Goal: Task Accomplishment & Management: Complete application form

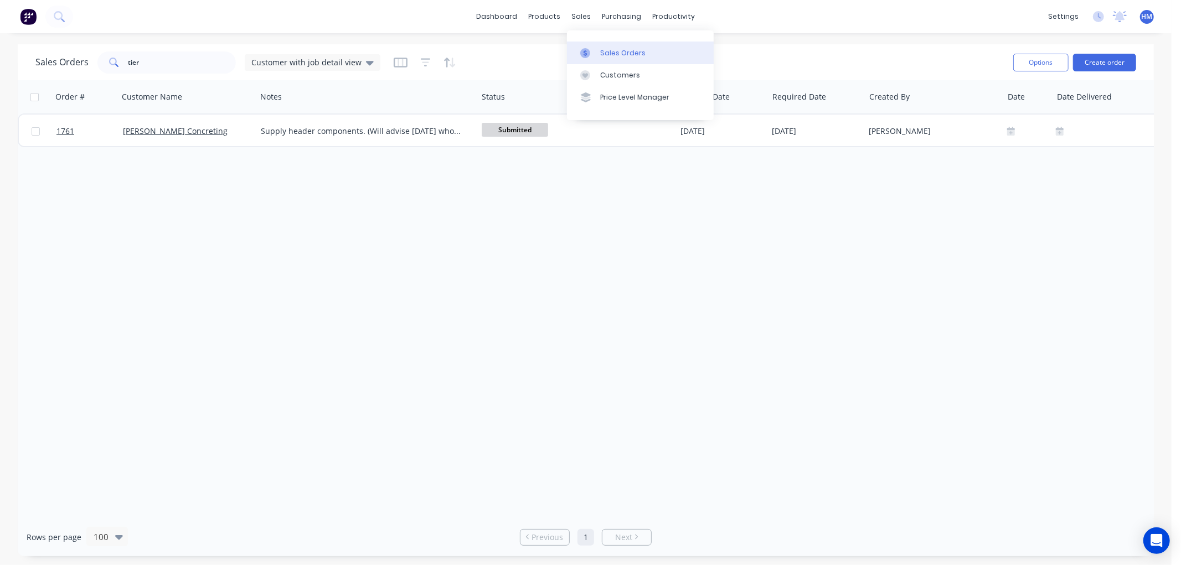
click at [606, 58] on div "Sales Orders" at bounding box center [622, 53] width 45 height 10
click at [1081, 60] on button "Create order" at bounding box center [1104, 63] width 63 height 18
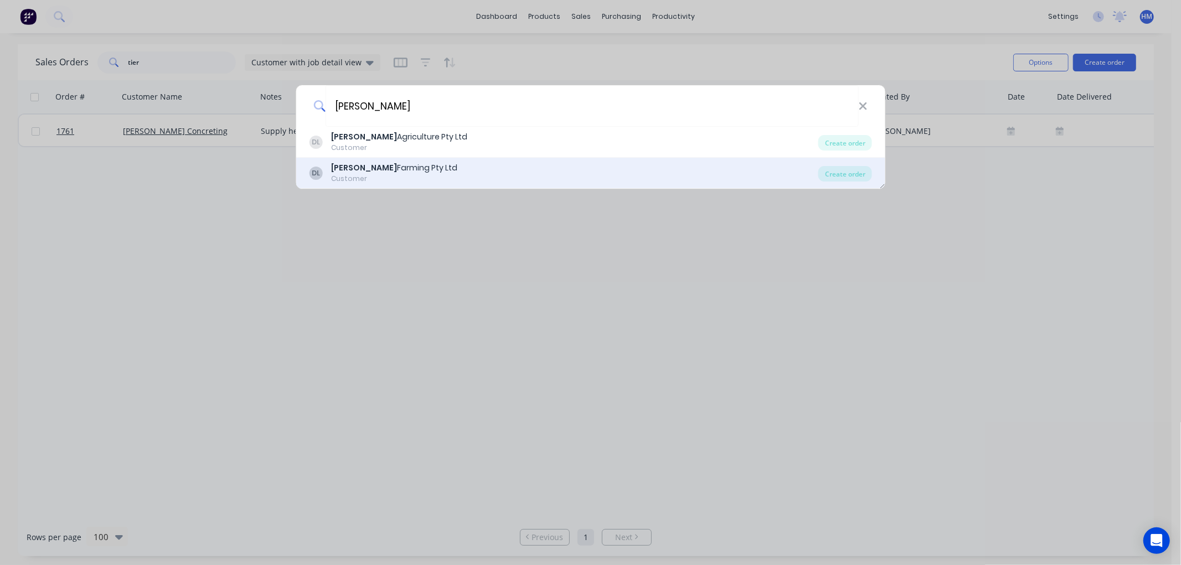
type input "[PERSON_NAME]"
click at [415, 167] on div "[PERSON_NAME] Farming Pty Ltd" at bounding box center [394, 168] width 126 height 12
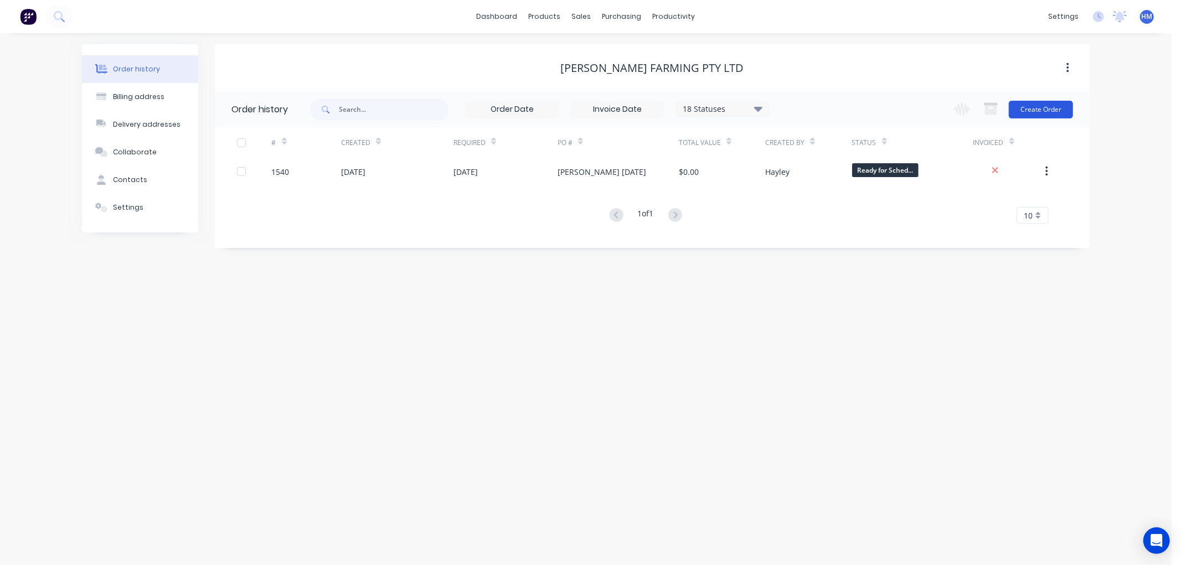
click at [1045, 109] on button "Create Order" at bounding box center [1041, 110] width 64 height 18
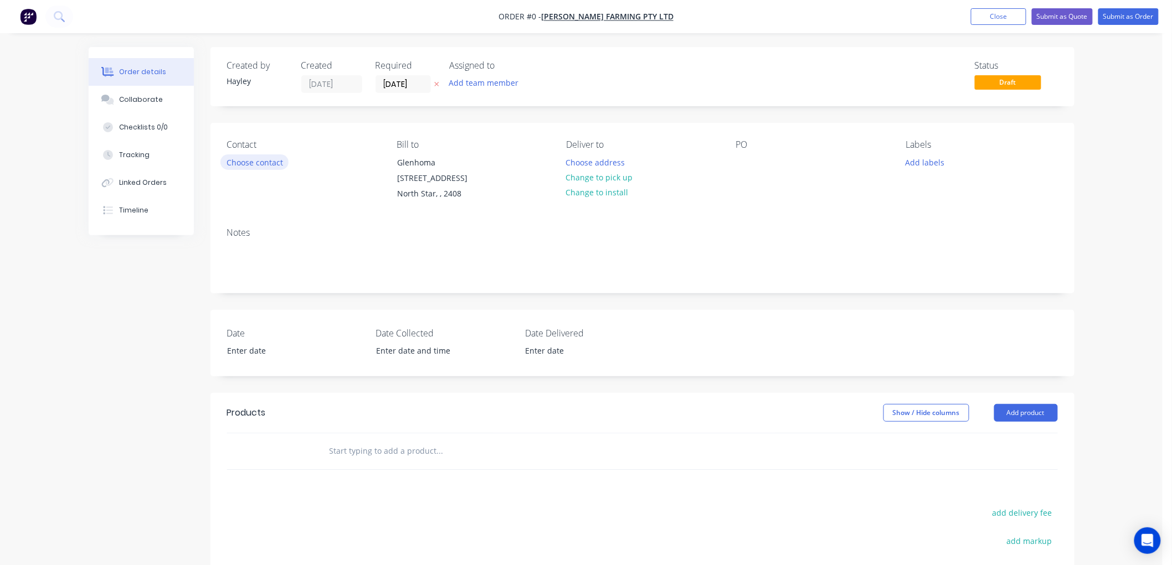
click at [268, 159] on button "Choose contact" at bounding box center [254, 161] width 68 height 15
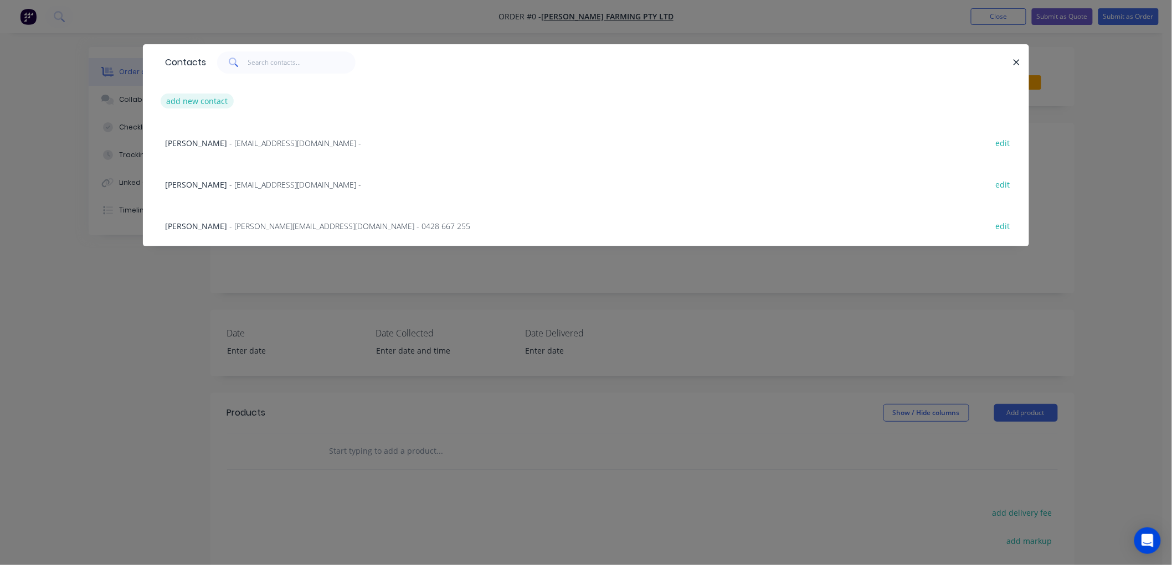
click at [220, 103] on button "add new contact" at bounding box center [197, 101] width 73 height 15
select select "AU"
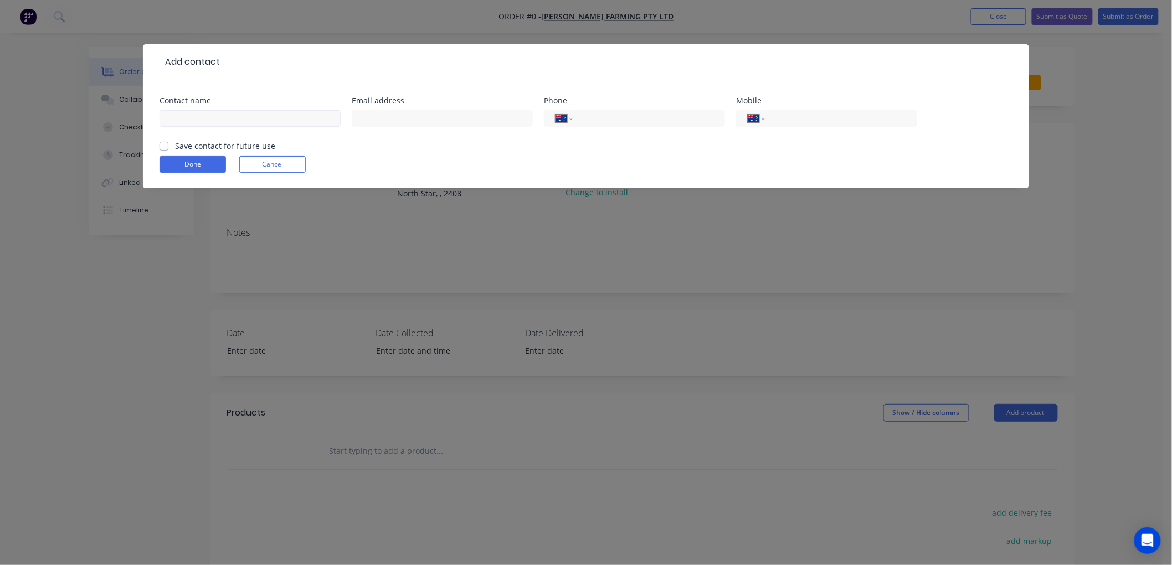
drag, startPoint x: 229, startPoint y: 131, endPoint x: 217, endPoint y: 124, distance: 13.9
click at [223, 131] on div at bounding box center [249, 123] width 181 height 33
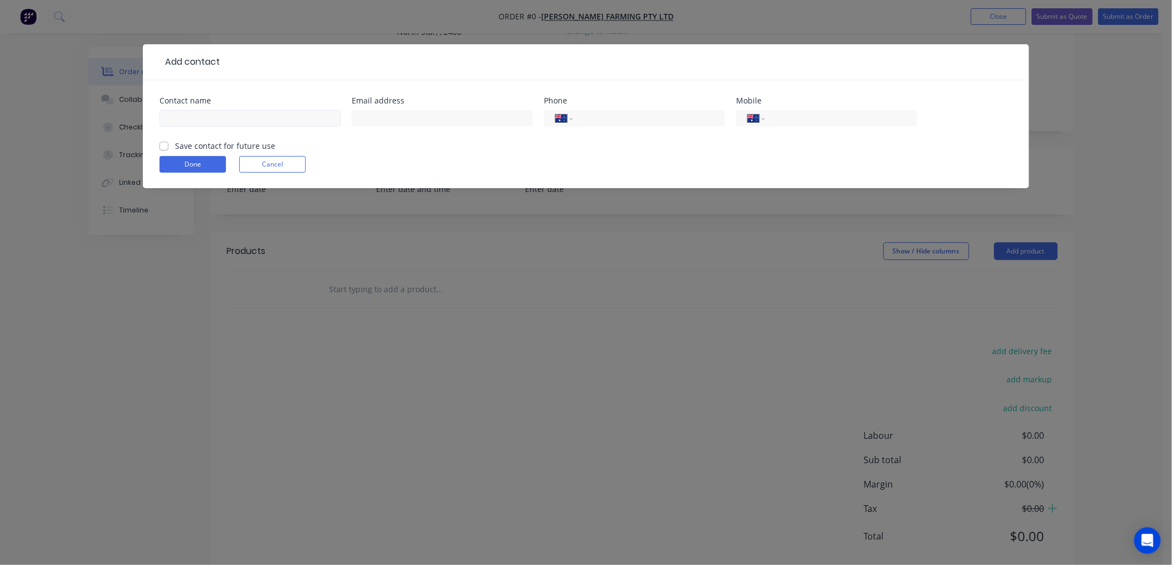
scroll to position [187, 0]
click at [279, 92] on div "Contact name Email address Phone International [GEOGRAPHIC_DATA] [GEOGRAPHIC_DA…" at bounding box center [586, 134] width 886 height 108
click at [243, 115] on input "text" at bounding box center [249, 118] width 181 height 17
type input "j"
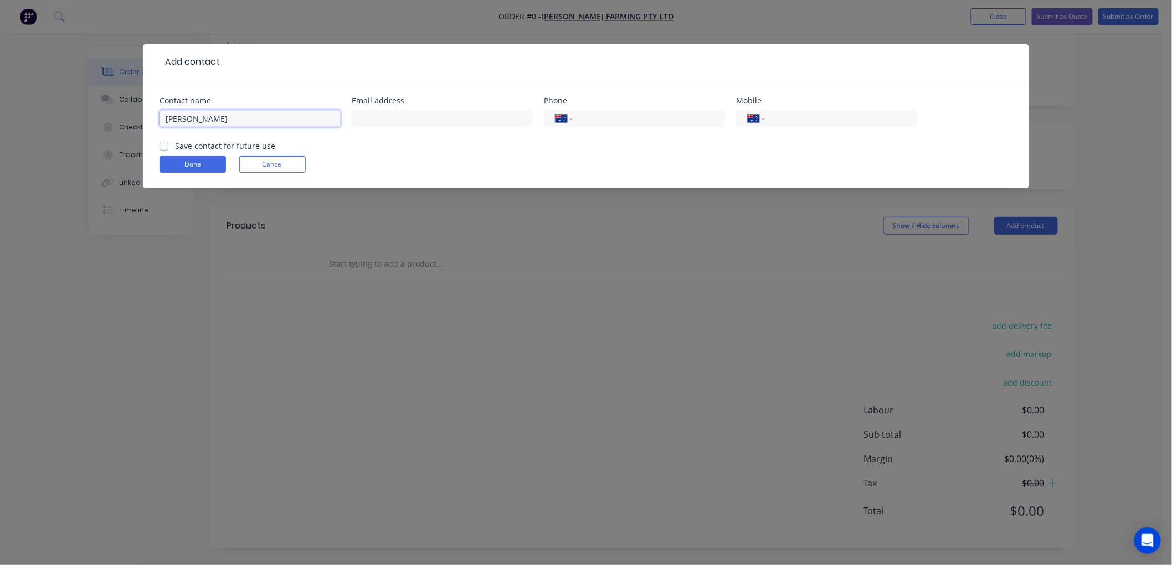
type input "[PERSON_NAME]"
click at [175, 145] on label "Save contact for future use" at bounding box center [225, 146] width 100 height 12
click at [162, 145] on input "Save contact for future use" at bounding box center [163, 145] width 9 height 11
checkbox input "true"
click at [188, 161] on button "Done" at bounding box center [192, 164] width 66 height 17
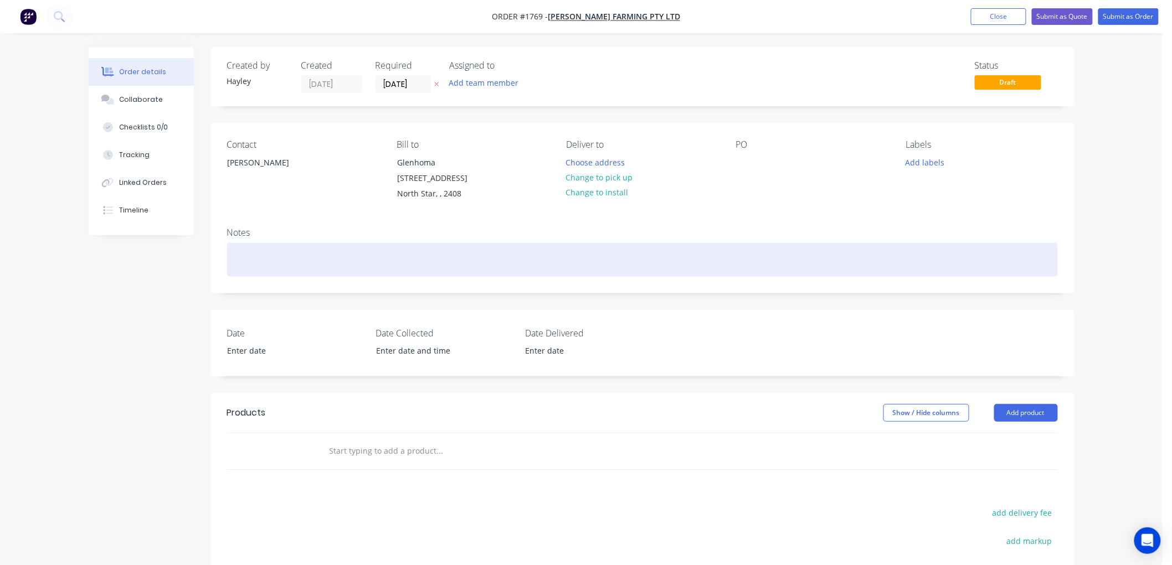
click at [273, 261] on div at bounding box center [642, 260] width 831 height 34
click at [277, 258] on div "Replace sp[lined [PERSON_NAME]" at bounding box center [642, 260] width 831 height 34
click at [326, 259] on div "Replace splined [PERSON_NAME]" at bounding box center [642, 260] width 831 height 34
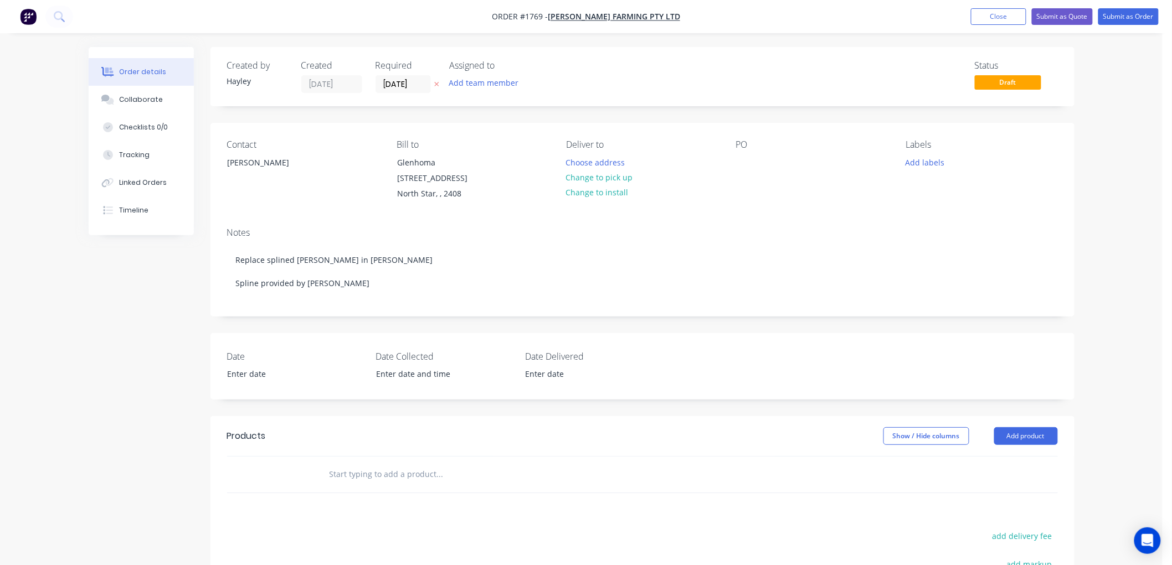
click at [396, 93] on div "Created by [PERSON_NAME] Created [DATE] Required [DATE] Assigned to Add team me…" at bounding box center [642, 76] width 864 height 59
click at [406, 78] on input "[DATE]" at bounding box center [403, 84] width 54 height 17
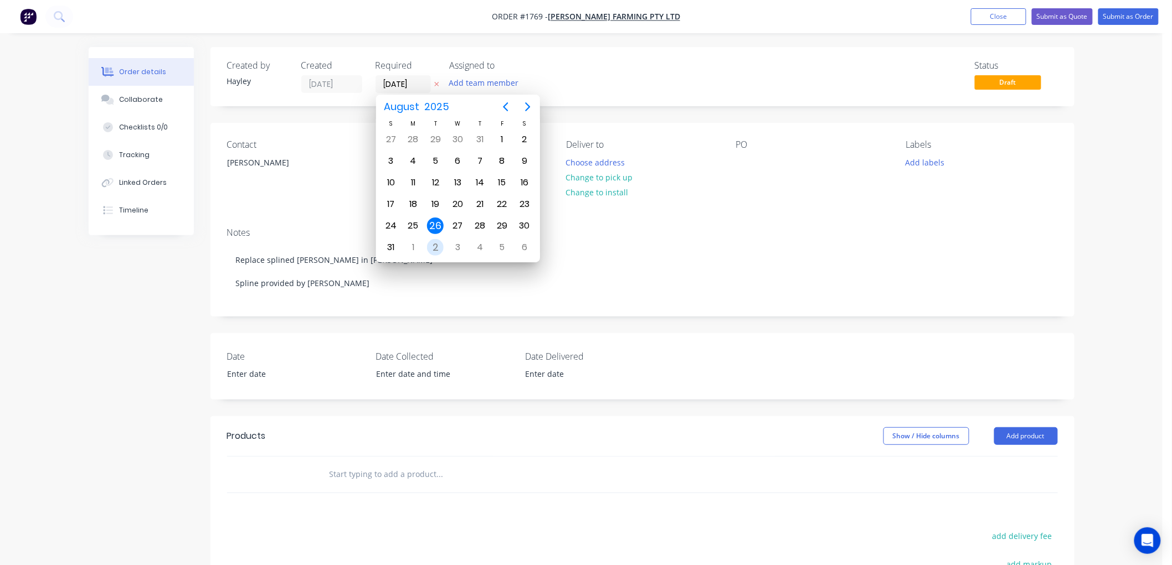
click at [432, 244] on div "2" at bounding box center [435, 247] width 17 height 17
type input "[DATE]"
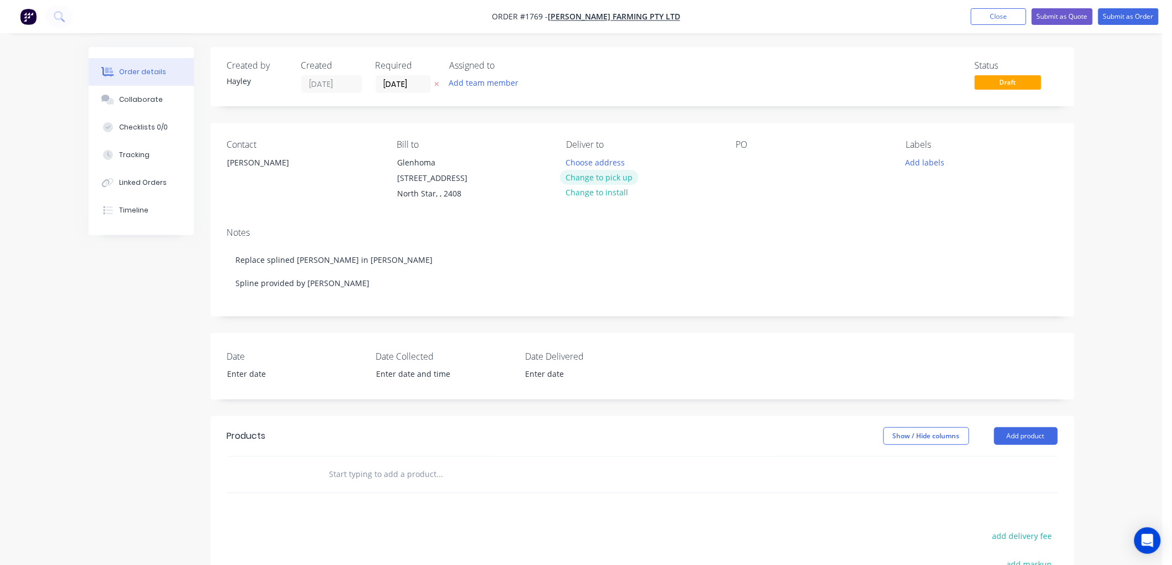
click at [589, 175] on button "Change to pick up" at bounding box center [599, 177] width 79 height 15
click at [749, 166] on div at bounding box center [745, 162] width 18 height 16
click at [1124, 12] on button "Submit as Order" at bounding box center [1128, 16] width 60 height 17
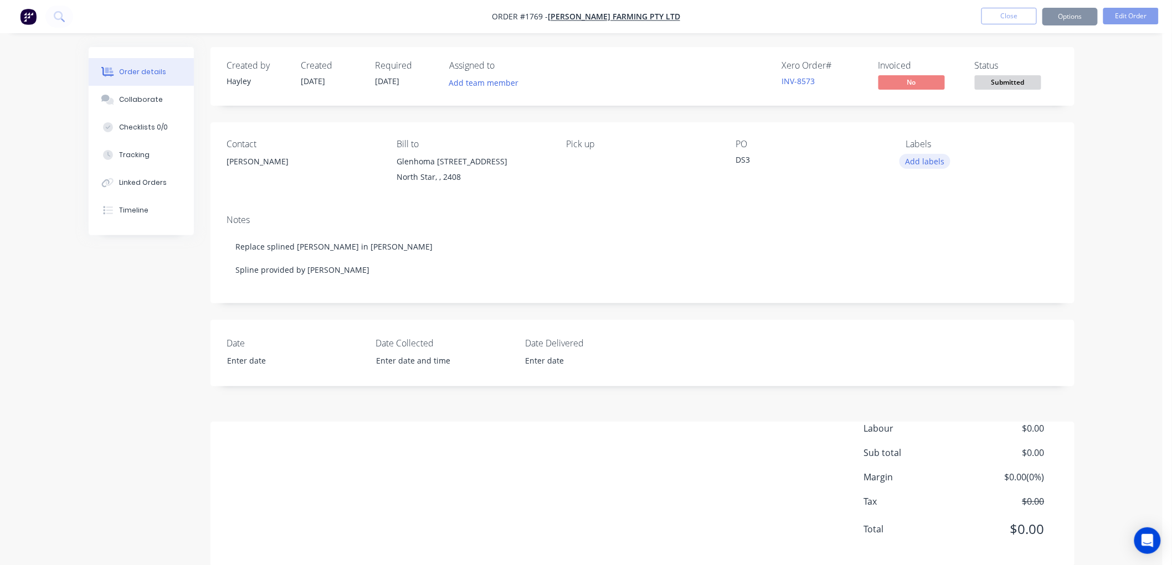
click at [928, 159] on button "Add labels" at bounding box center [924, 161] width 51 height 15
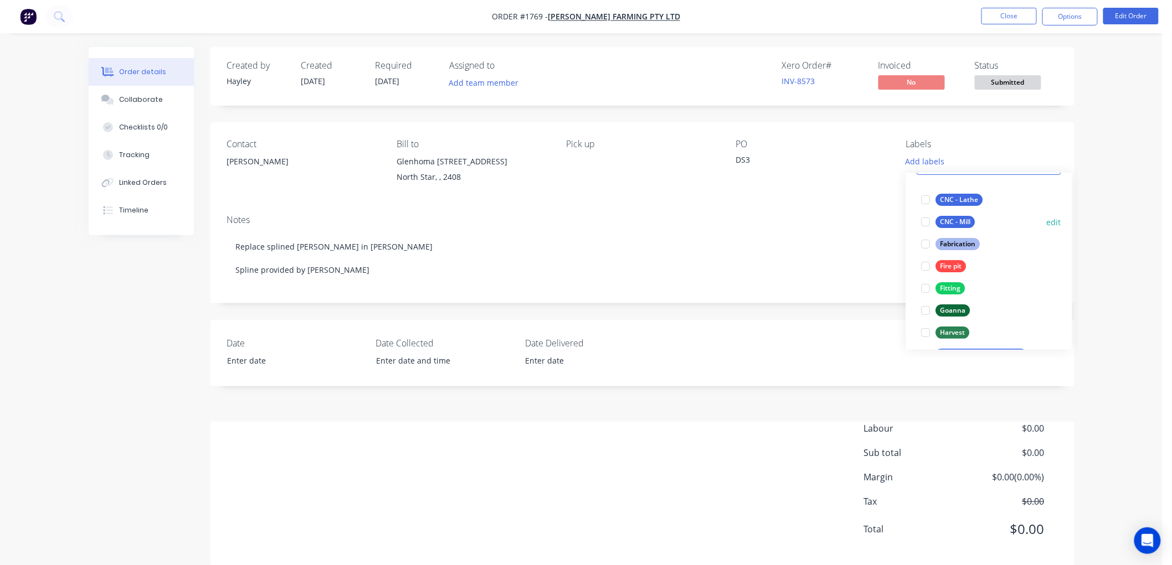
scroll to position [123, 0]
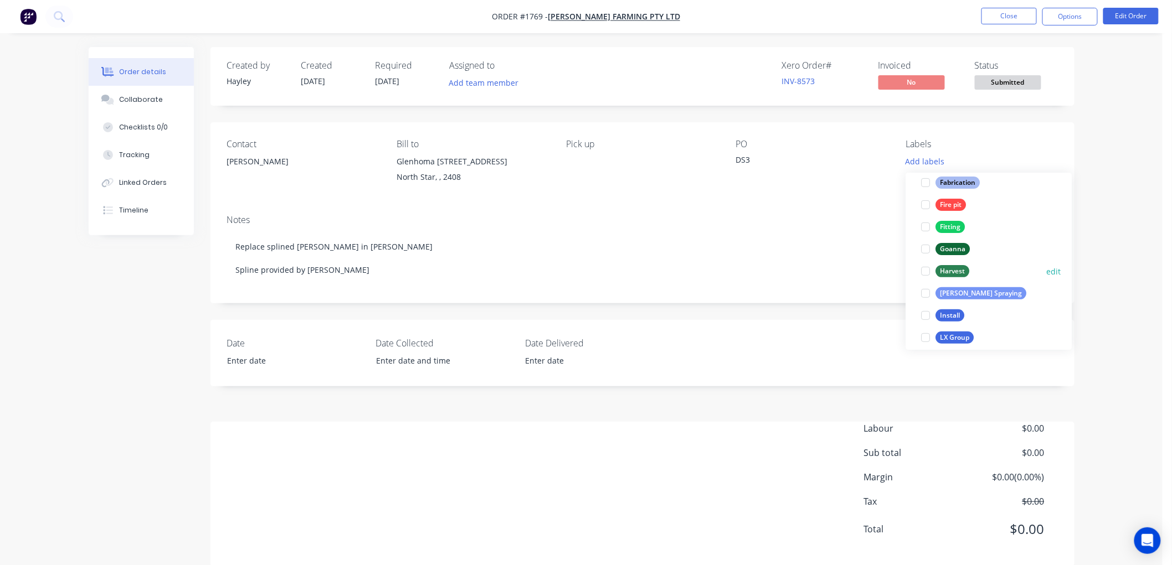
click at [926, 270] on div at bounding box center [926, 271] width 22 height 22
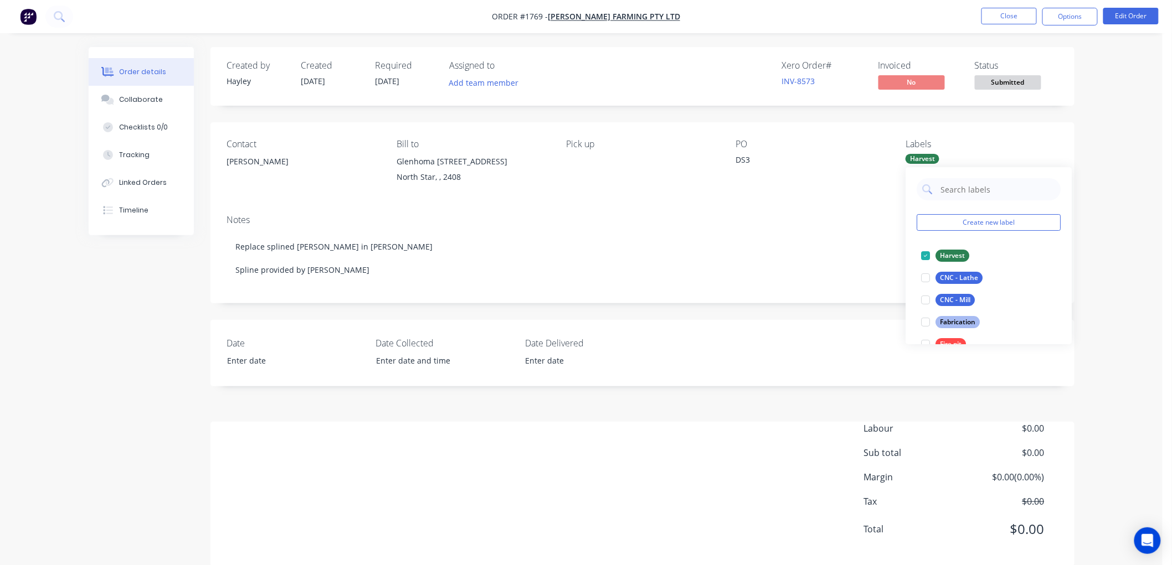
click at [1110, 236] on div "Order details Collaborate Checklists 0/0 Tracking Linked Orders Timeline Order …" at bounding box center [581, 292] width 1162 height 584
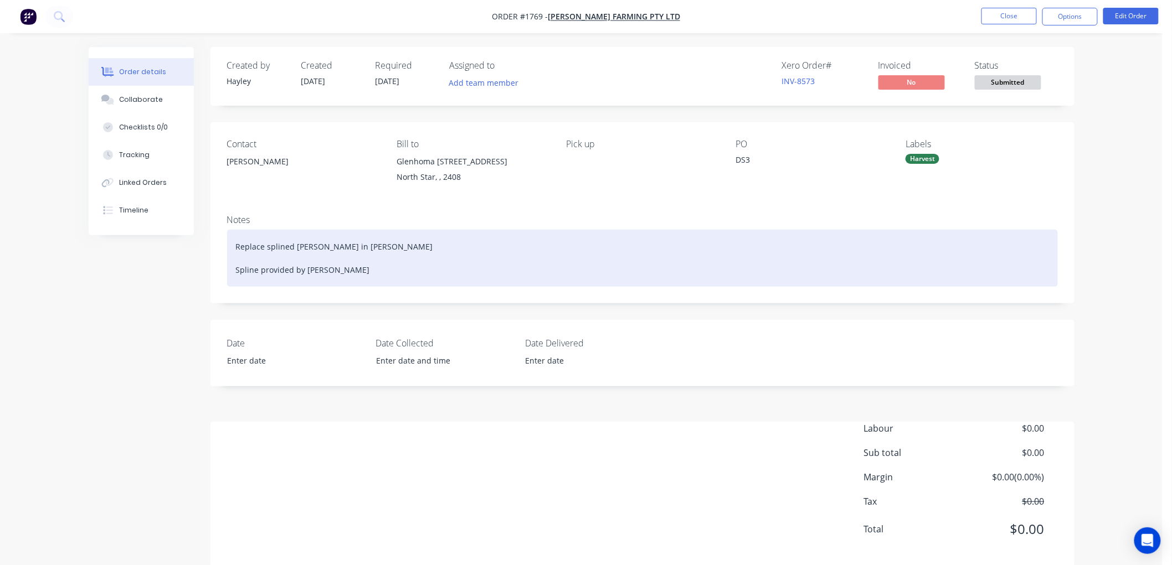
click at [373, 245] on div "Replace splined [PERSON_NAME] in [PERSON_NAME] Spline provided by [PERSON_NAME]" at bounding box center [642, 258] width 831 height 57
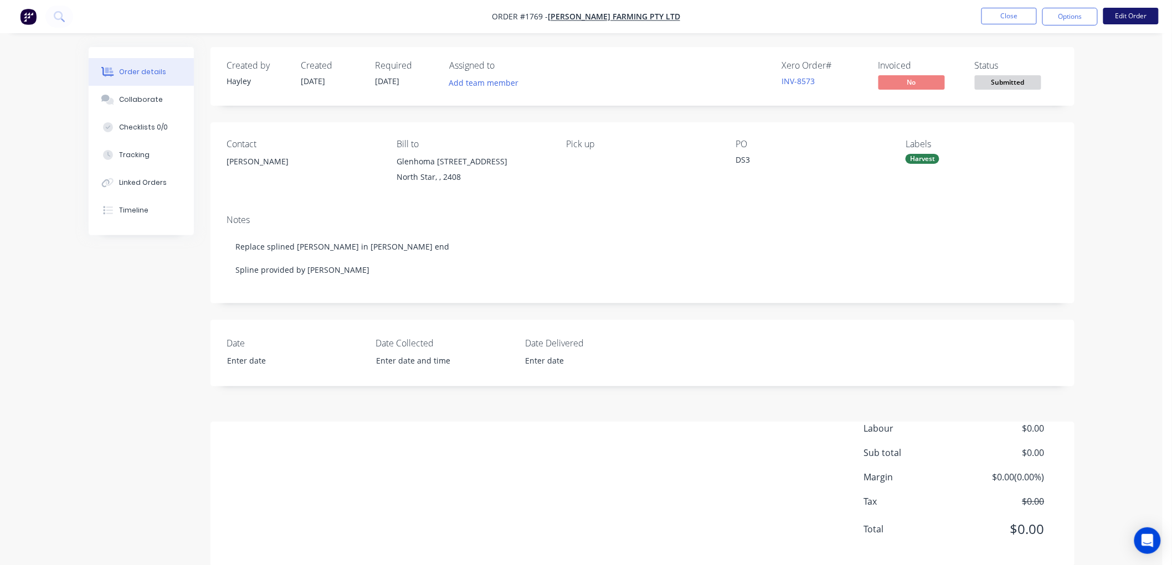
click at [1141, 18] on button "Edit Order" at bounding box center [1130, 16] width 55 height 17
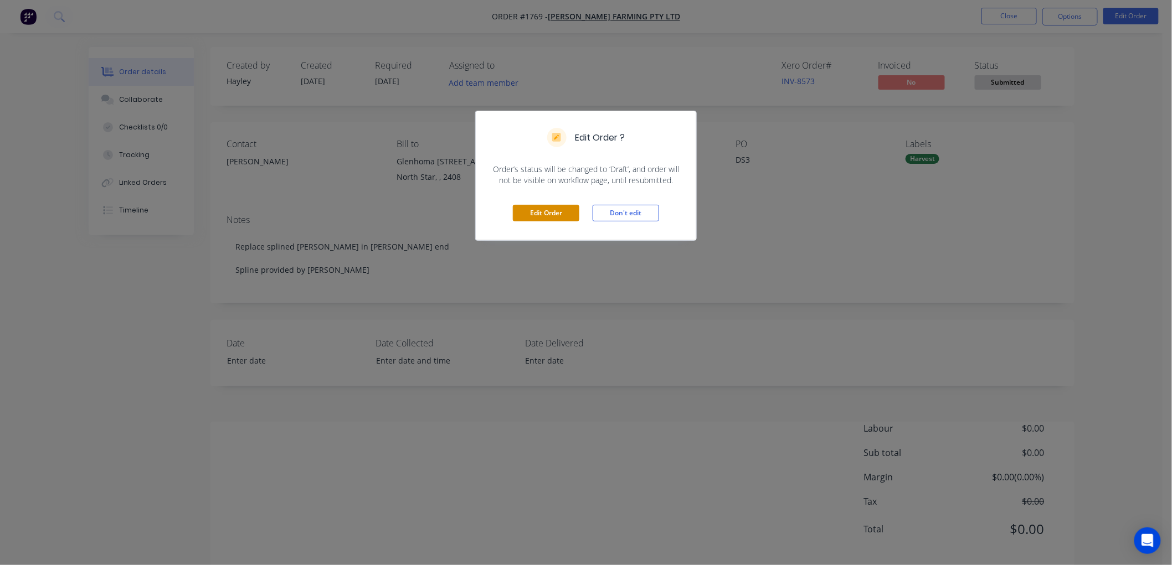
click at [553, 219] on button "Edit Order" at bounding box center [546, 213] width 66 height 17
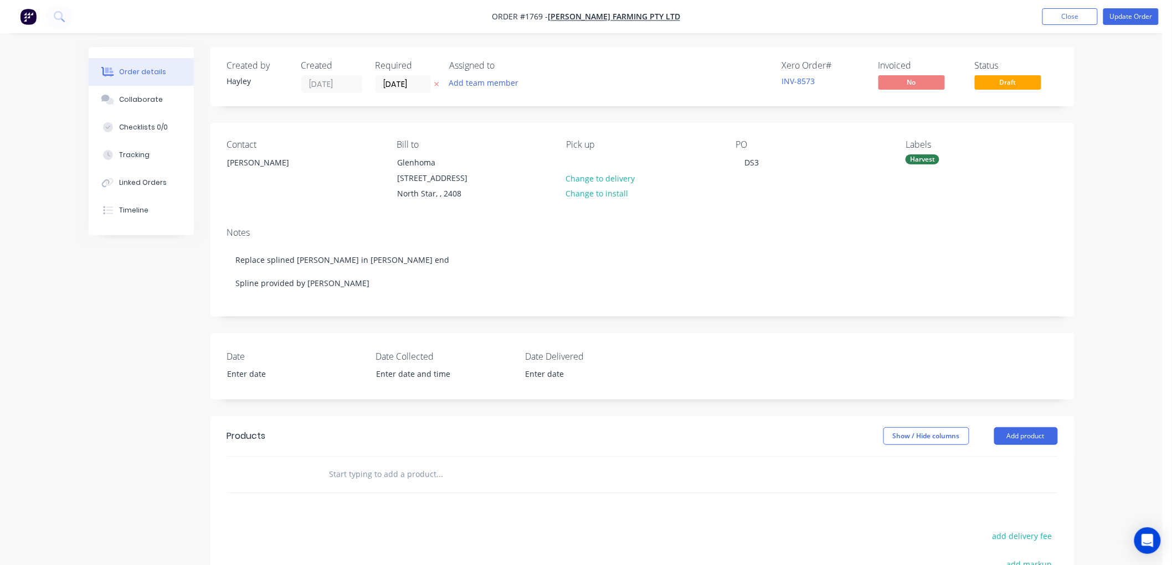
click at [362, 480] on input "text" at bounding box center [439, 474] width 221 height 22
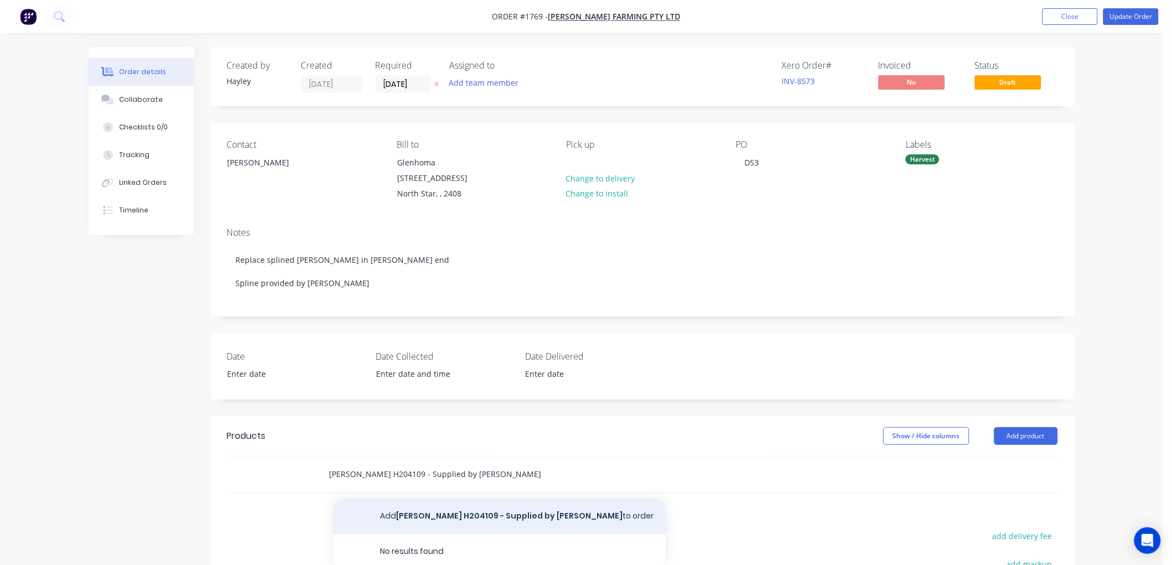
type input "[PERSON_NAME] H204109 - Supplied by [PERSON_NAME]"
click at [454, 511] on button "Add [PERSON_NAME] Deere H204109 - Supplied by [PERSON_NAME] to order" at bounding box center [499, 516] width 332 height 35
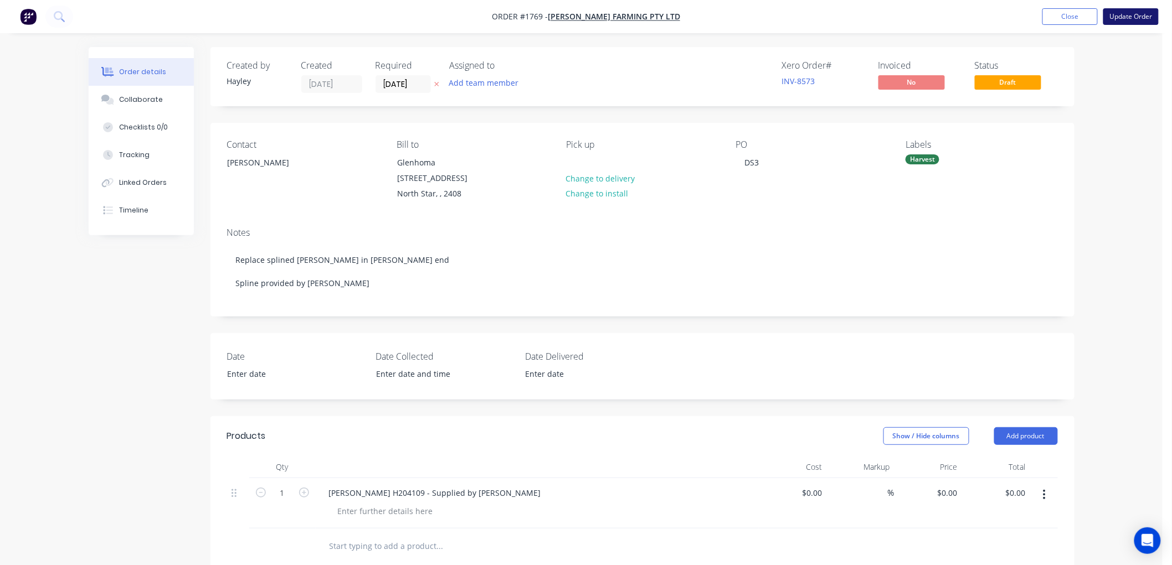
click at [1136, 15] on button "Update Order" at bounding box center [1130, 16] width 55 height 17
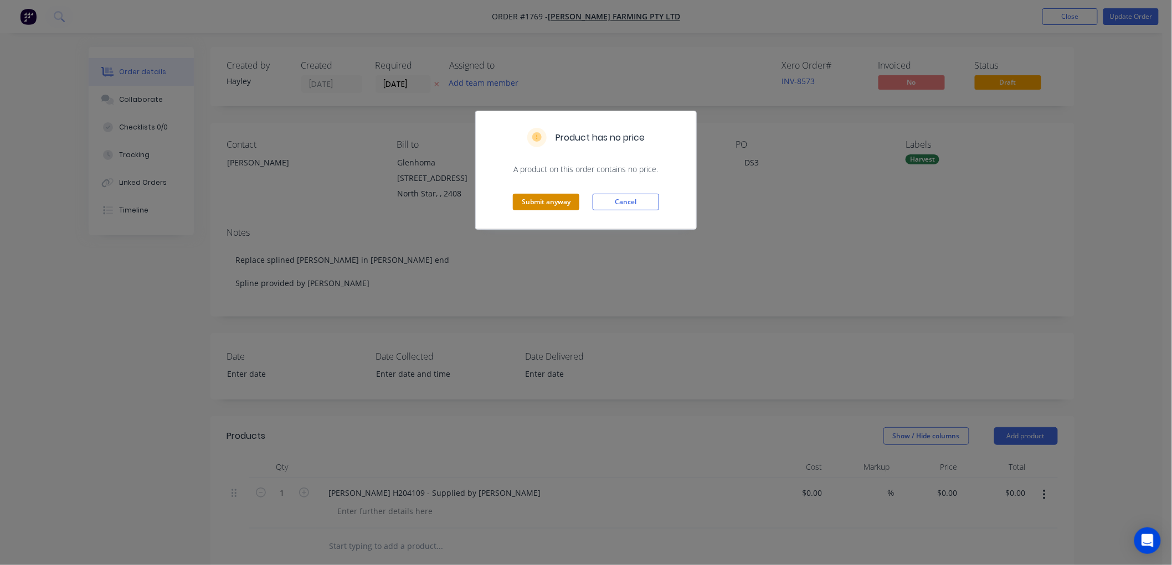
click at [569, 198] on button "Submit anyway" at bounding box center [546, 202] width 66 height 17
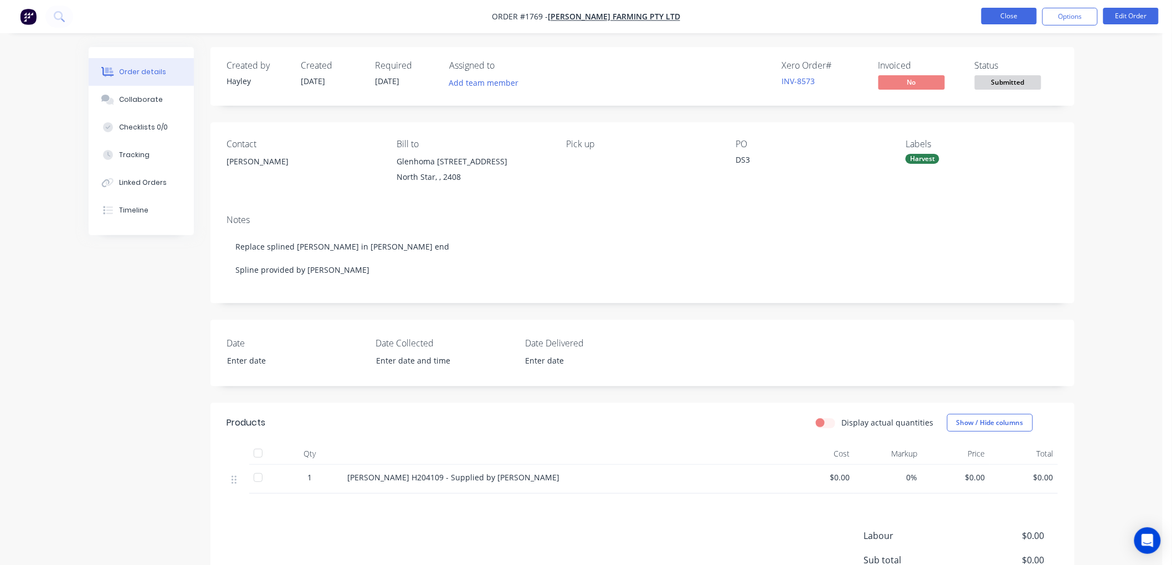
click at [1003, 10] on button "Close" at bounding box center [1008, 16] width 55 height 17
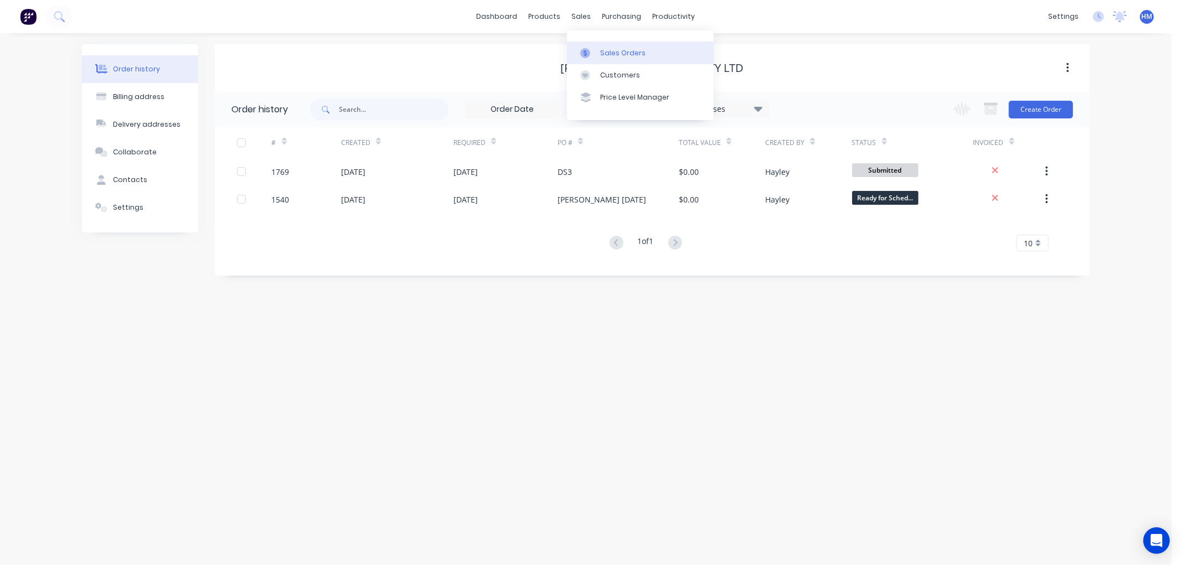
click at [605, 50] on div "Sales Orders" at bounding box center [622, 53] width 45 height 10
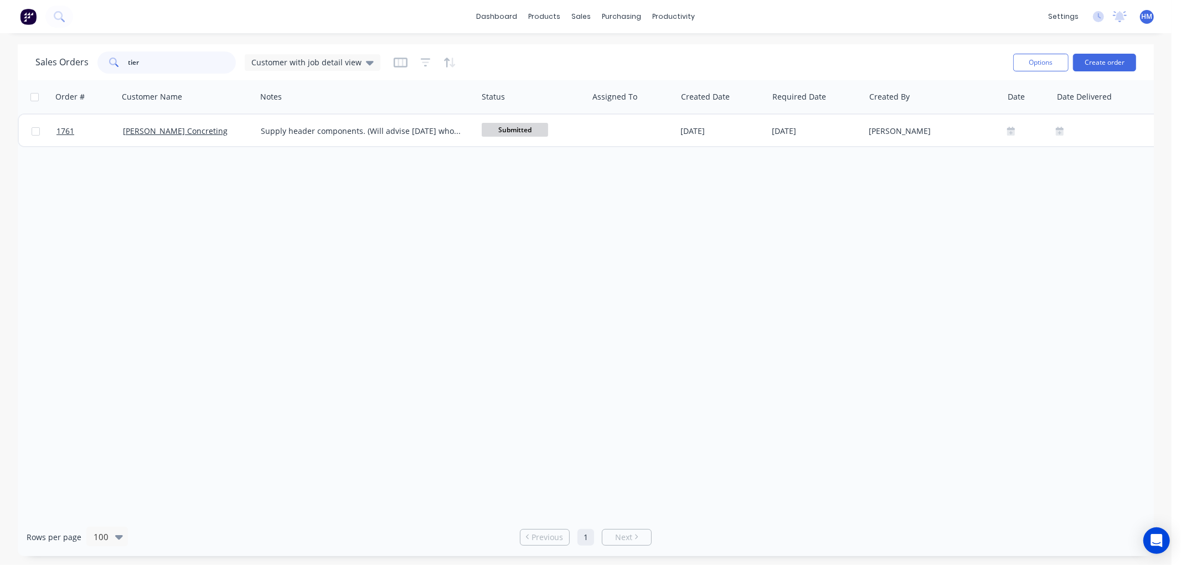
drag, startPoint x: 147, startPoint y: 65, endPoint x: 8, endPoint y: 67, distance: 139.0
click at [8, 67] on div "Sales Orders tier Customer with job detail view Options Create order Order # Cu…" at bounding box center [586, 300] width 1172 height 512
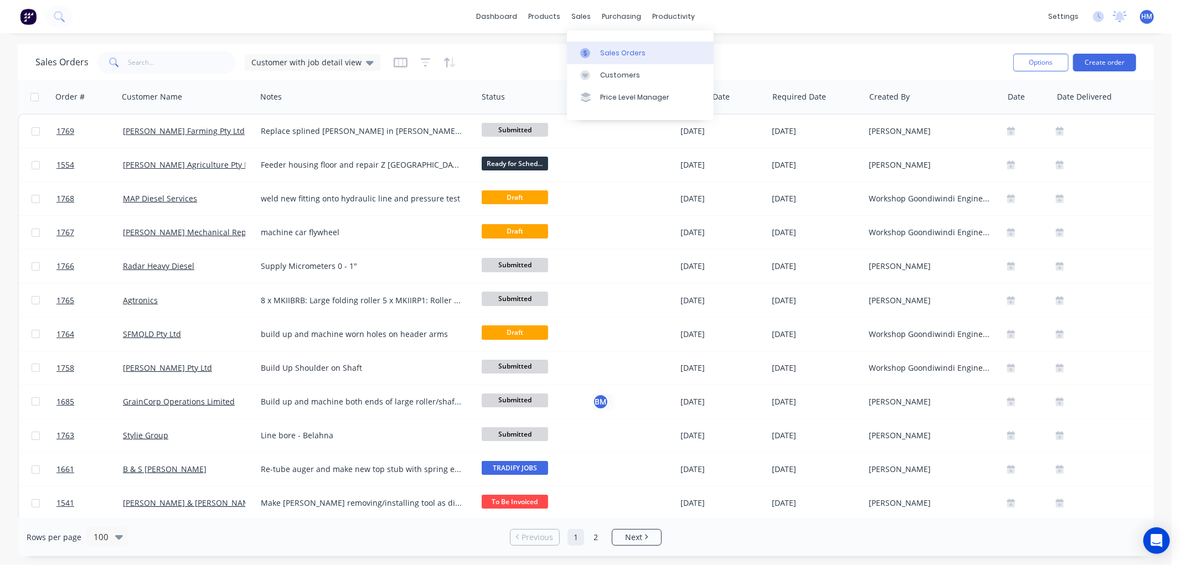
click at [621, 50] on div "Sales Orders" at bounding box center [622, 53] width 45 height 10
click at [1119, 59] on button "Create order" at bounding box center [1104, 63] width 63 height 18
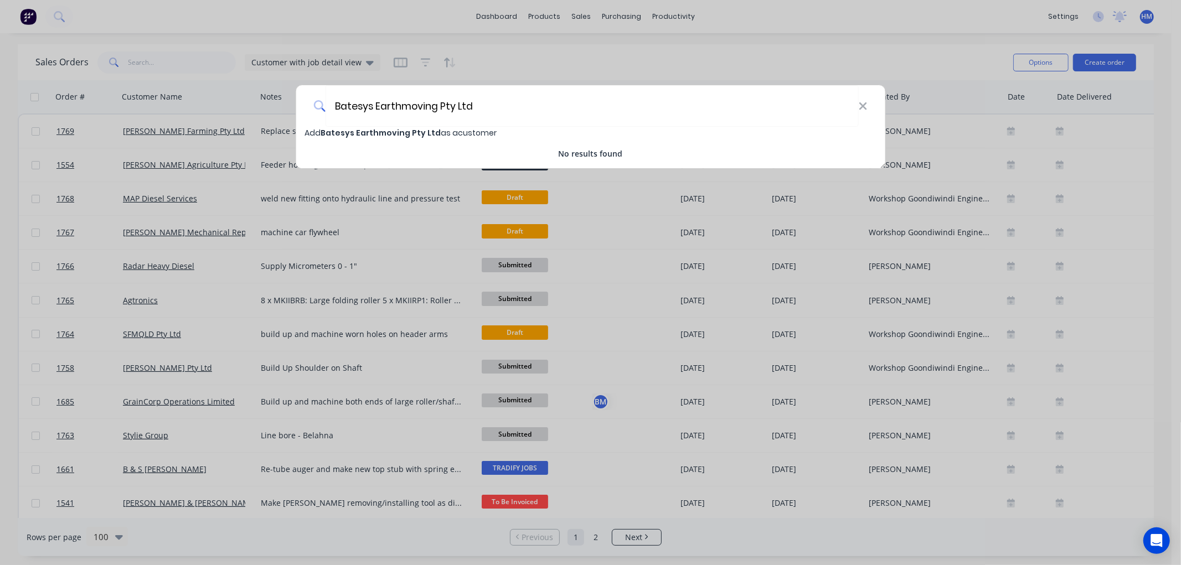
type input "Batesys Earthmoving Pty Ltd"
click at [377, 129] on span "Batesys Earthmoving Pty Ltd" at bounding box center [381, 132] width 120 height 11
select select "AU"
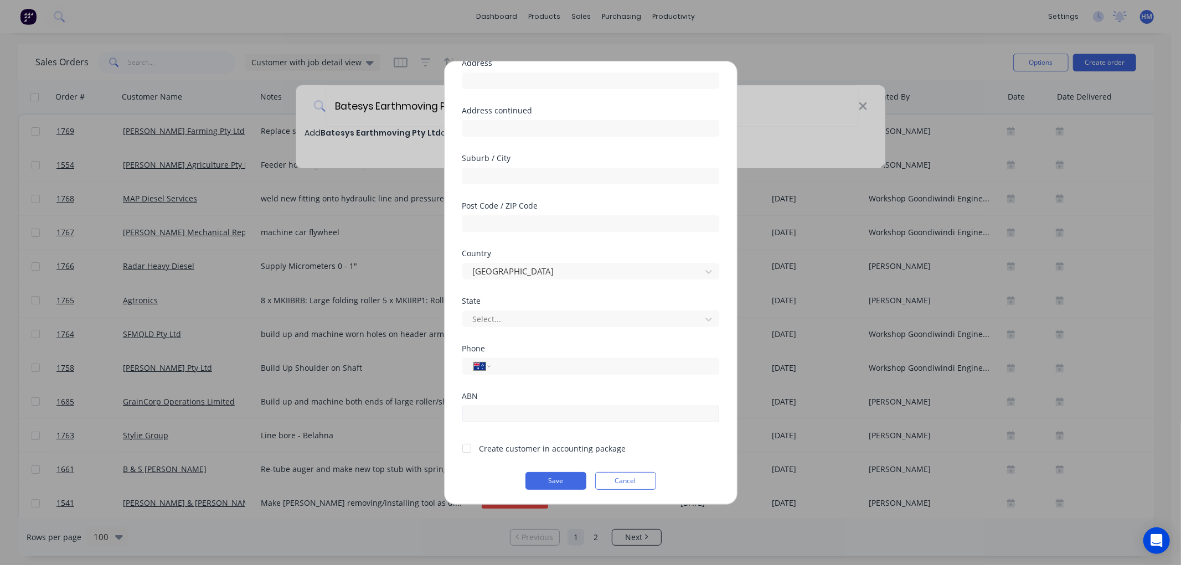
scroll to position [97, 0]
drag, startPoint x: 467, startPoint y: 446, endPoint x: 509, endPoint y: 462, distance: 45.6
click at [467, 445] on div at bounding box center [467, 448] width 22 height 22
click at [544, 490] on div "Add new customer Customer name Batesys Earthmoving Pty Ltd Address Address cont…" at bounding box center [591, 282] width 292 height 443
click at [546, 480] on button "Save" at bounding box center [556, 481] width 61 height 18
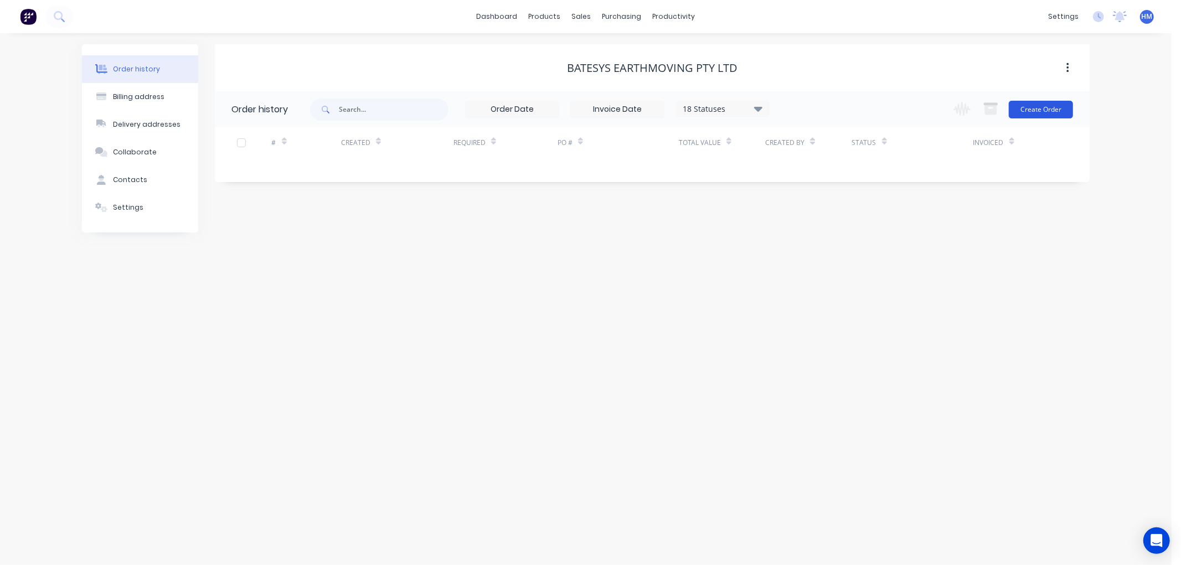
click at [1027, 108] on button "Create Order" at bounding box center [1041, 110] width 64 height 18
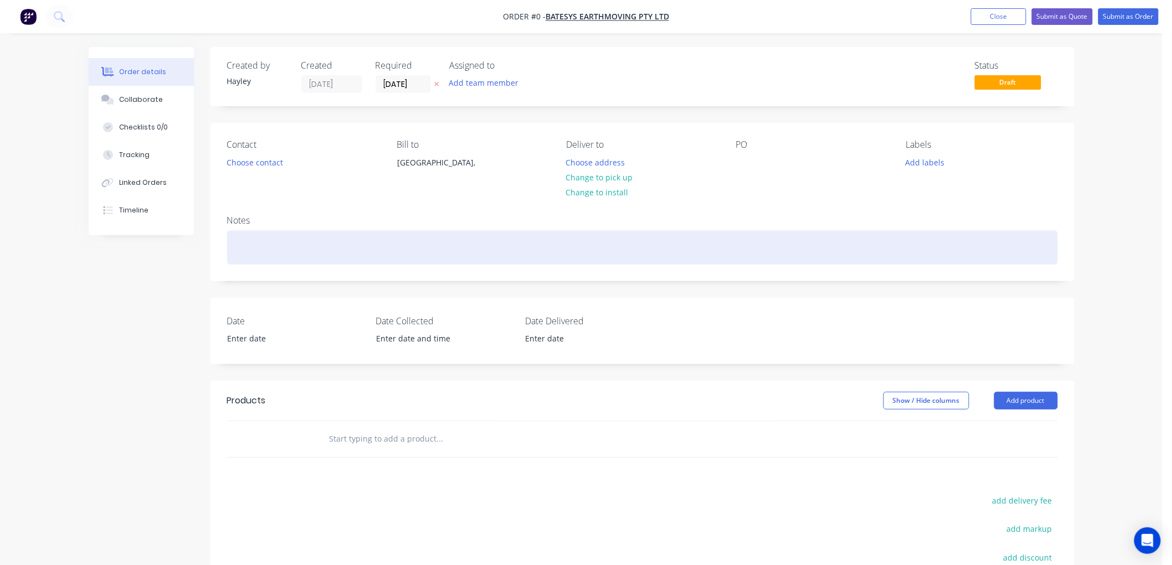
click at [314, 256] on div at bounding box center [642, 248] width 831 height 34
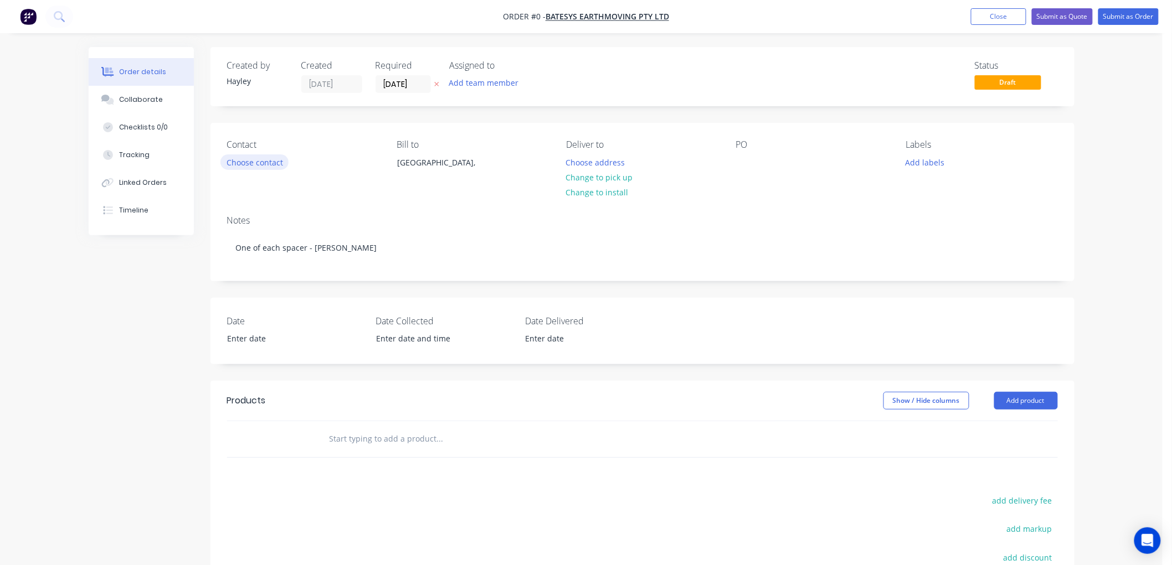
click at [253, 167] on div "Order details Collaborate Checklists 0/0 Tracking Linked Orders Timeline Order …" at bounding box center [582, 393] width 1008 height 693
click at [260, 165] on button "Choose contact" at bounding box center [254, 161] width 68 height 15
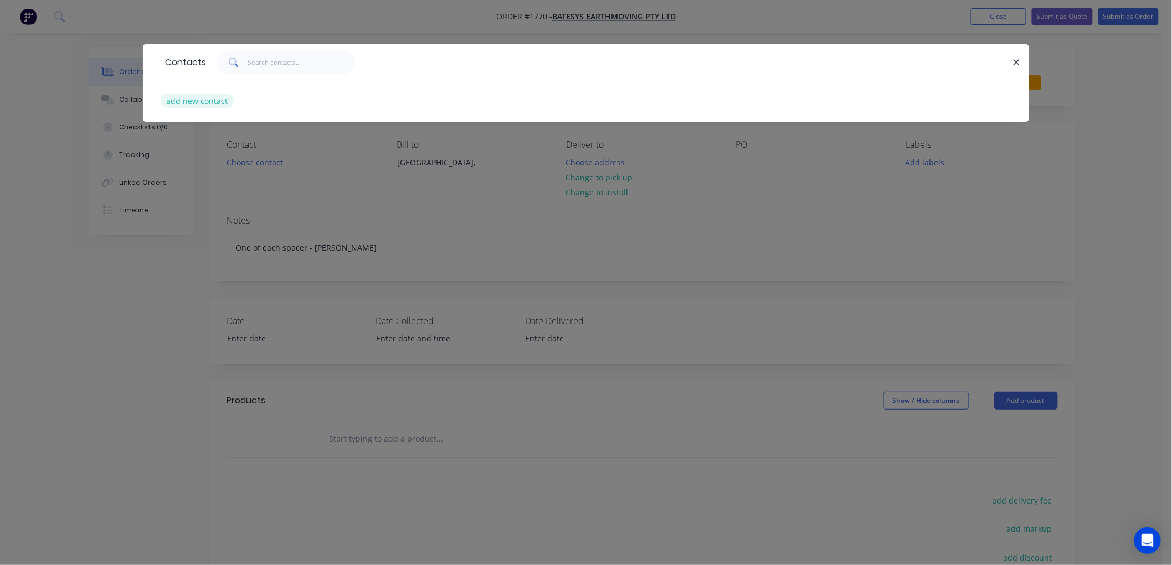
click at [208, 107] on button "add new contact" at bounding box center [197, 101] width 73 height 15
select select "AU"
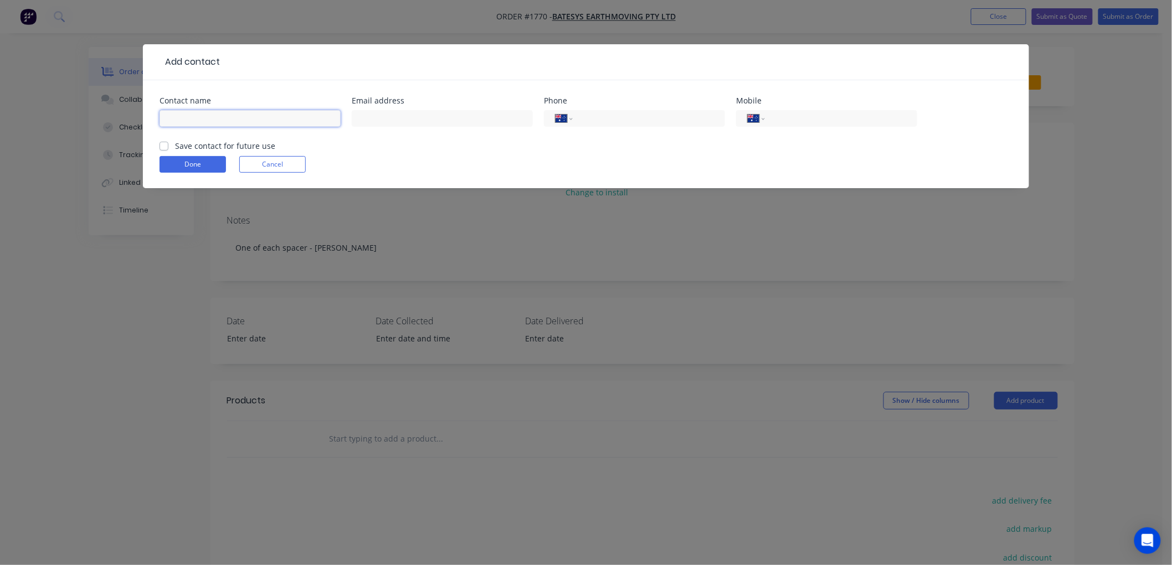
click at [198, 120] on input "text" at bounding box center [249, 118] width 181 height 17
type input "&"
type input "A & M Bate"
click at [175, 145] on label "Save contact for future use" at bounding box center [225, 146] width 100 height 12
click at [164, 145] on input "Save contact for future use" at bounding box center [163, 145] width 9 height 11
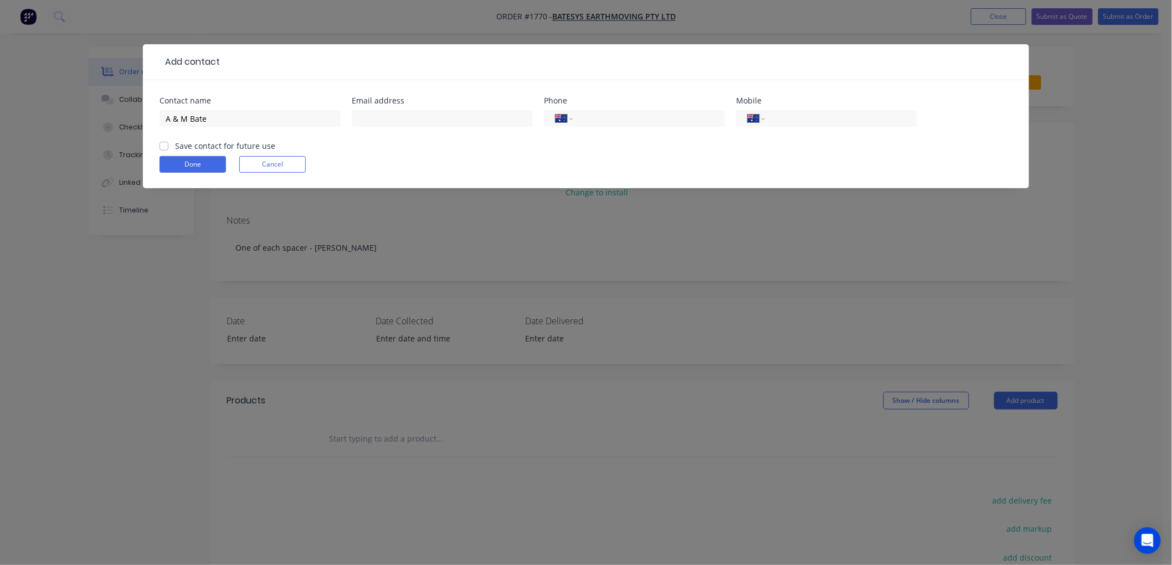
checkbox input "true"
drag, startPoint x: 214, startPoint y: 117, endPoint x: 89, endPoint y: 122, distance: 125.2
click at [89, 122] on div "Add contact Contact name A & M Bate Email address Phone International [GEOGRAPH…" at bounding box center [586, 282] width 1172 height 565
type input "[PERSON_NAME]"
click at [441, 125] on input "text" at bounding box center [442, 118] width 181 height 17
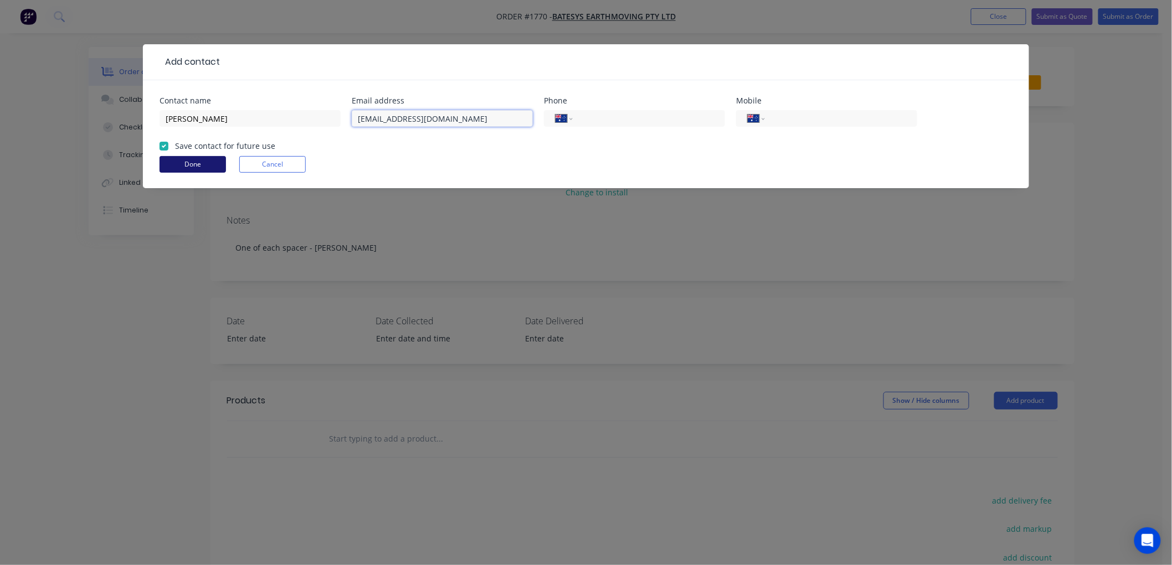
type input "[EMAIL_ADDRESS][DOMAIN_NAME]"
click at [192, 162] on button "Done" at bounding box center [192, 164] width 66 height 17
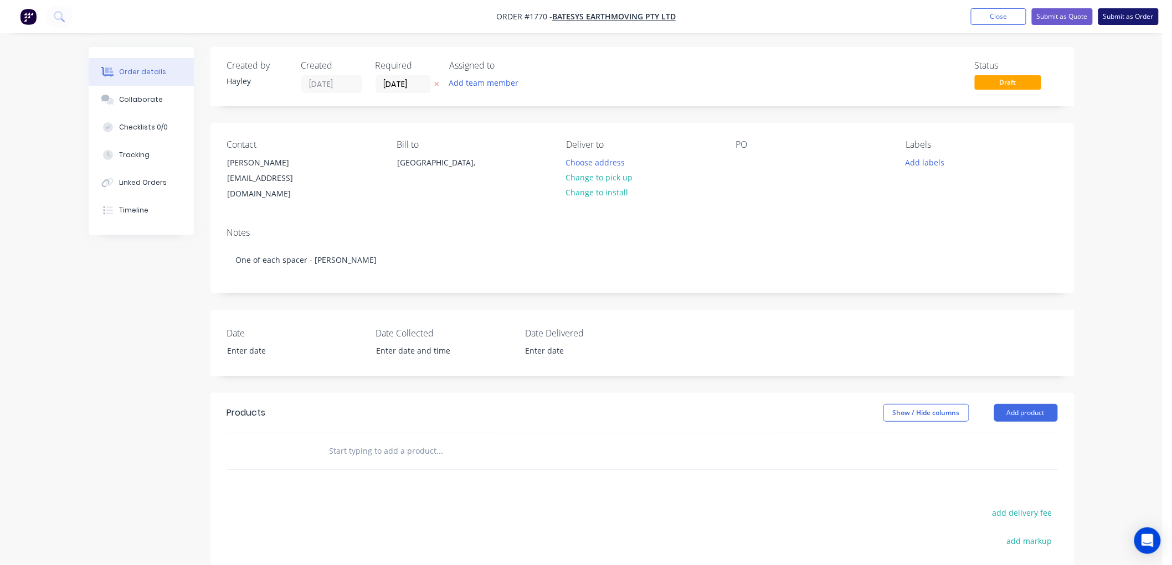
click at [1137, 16] on button "Submit as Order" at bounding box center [1128, 16] width 60 height 17
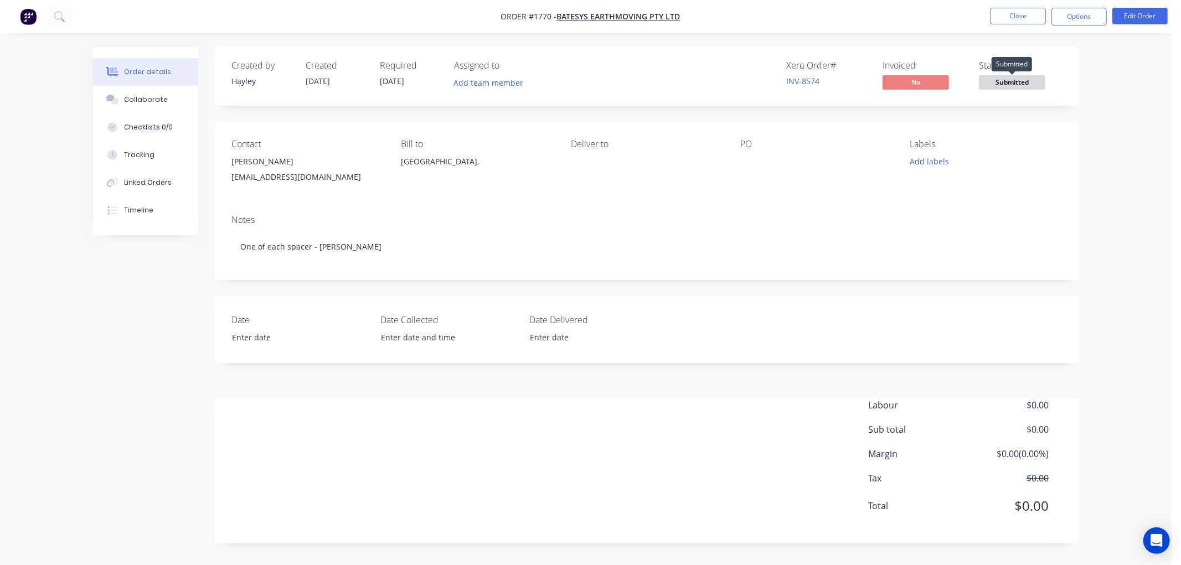
click at [1021, 84] on span "Submitted" at bounding box center [1012, 82] width 66 height 14
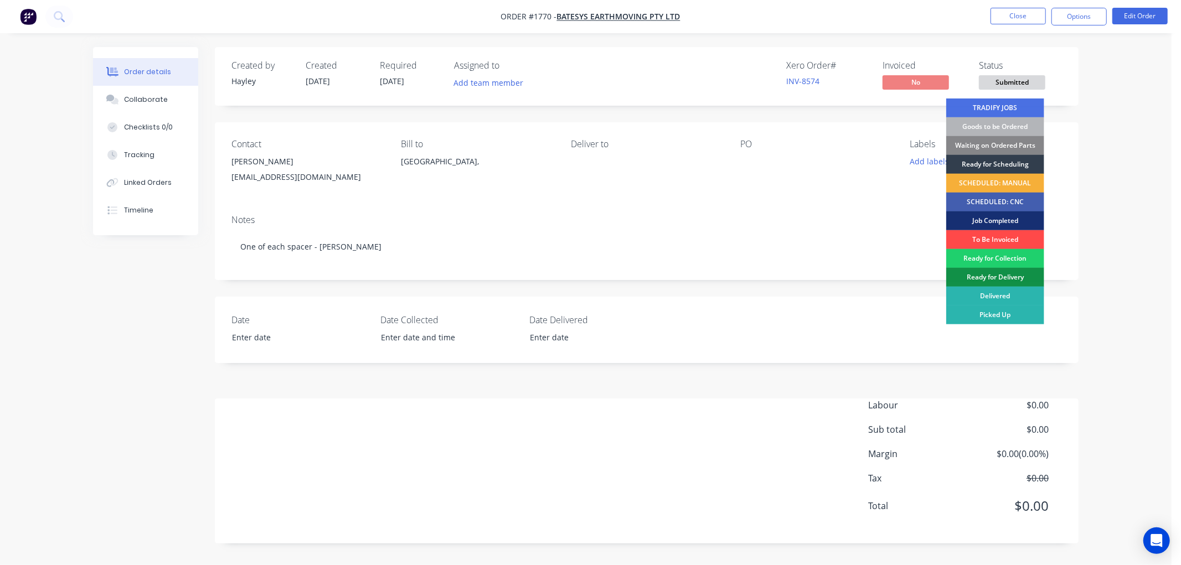
click at [995, 237] on div "To Be Invoiced" at bounding box center [995, 239] width 98 height 19
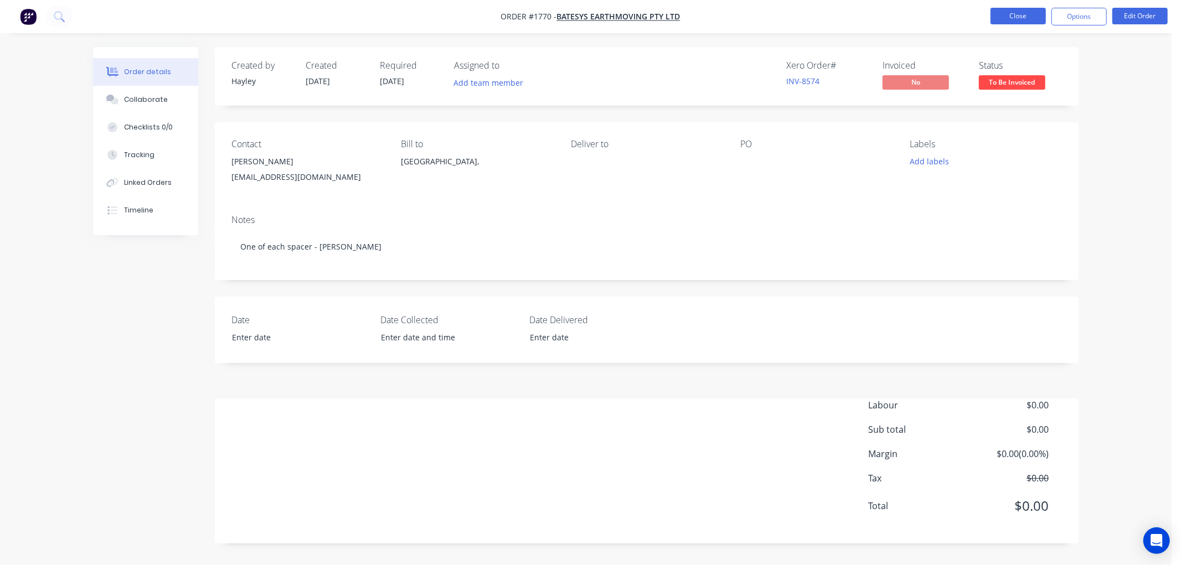
click at [1028, 9] on button "Close" at bounding box center [1018, 16] width 55 height 17
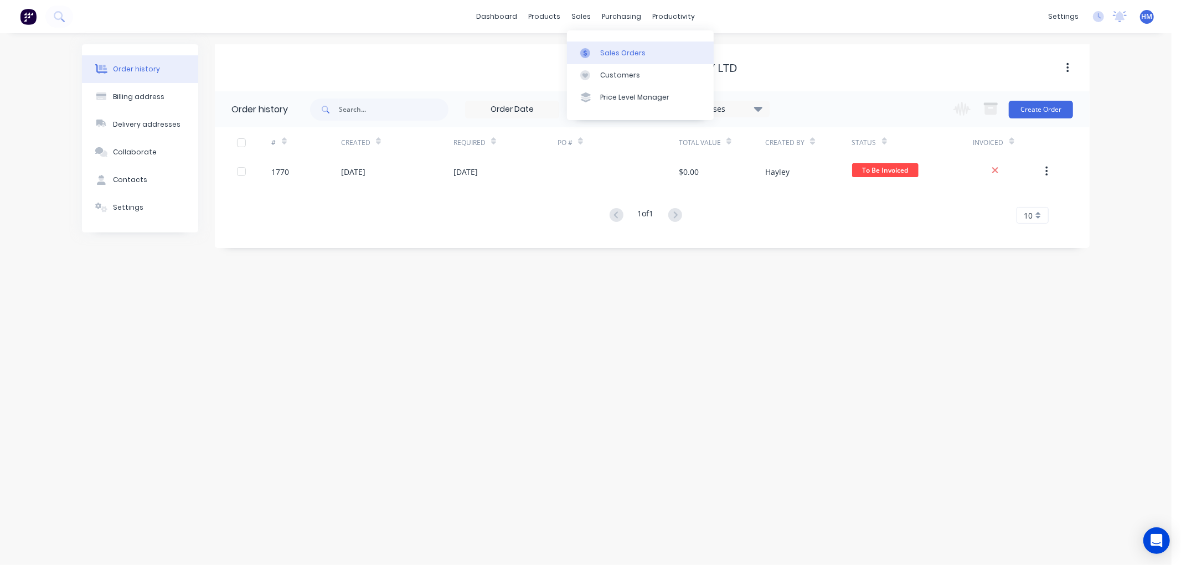
click at [628, 51] on div "Sales Orders" at bounding box center [622, 53] width 45 height 10
